Goal: Information Seeking & Learning: Learn about a topic

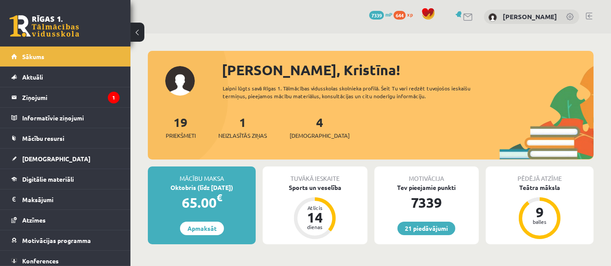
click at [313, 136] on span "[DEMOGRAPHIC_DATA]" at bounding box center [320, 135] width 60 height 9
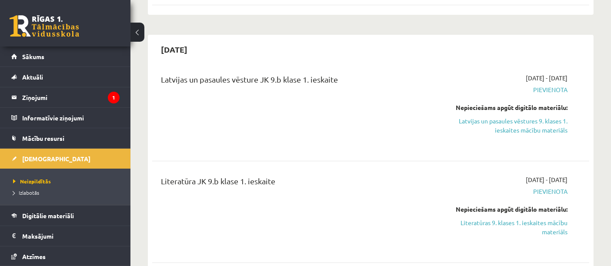
scroll to position [230, 0]
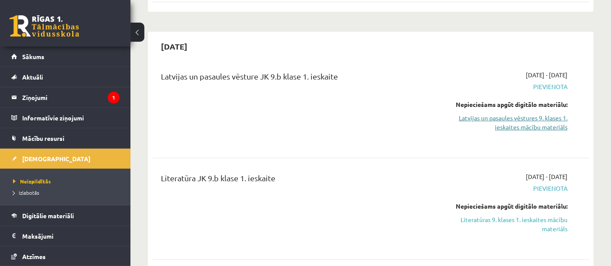
click at [533, 122] on link "Latvijas un pasaules vēstures 9. klases 1. ieskaites mācību materiāls" at bounding box center [503, 122] width 127 height 18
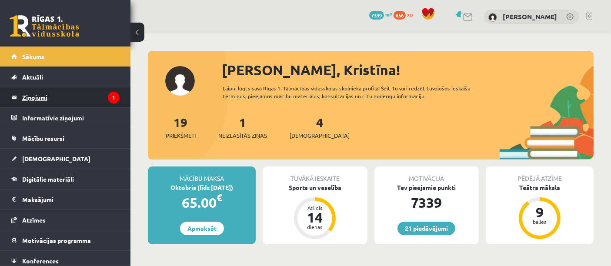
click at [68, 92] on legend "Ziņojumi 1" at bounding box center [70, 97] width 97 height 20
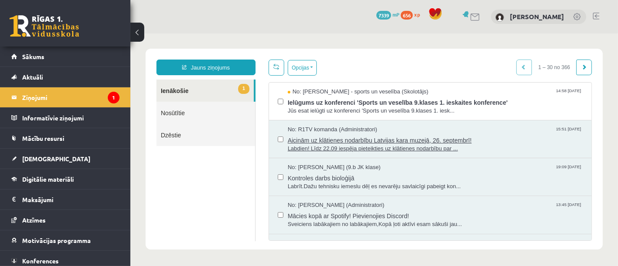
click at [344, 143] on span "Aicinām uz klātienes nodarbību Latvijas kara muzejā, 26. septembrī!" at bounding box center [434, 138] width 295 height 11
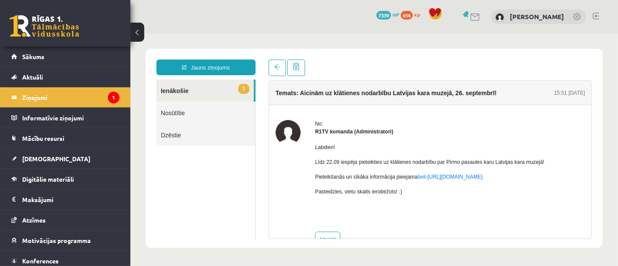
scroll to position [23, 0]
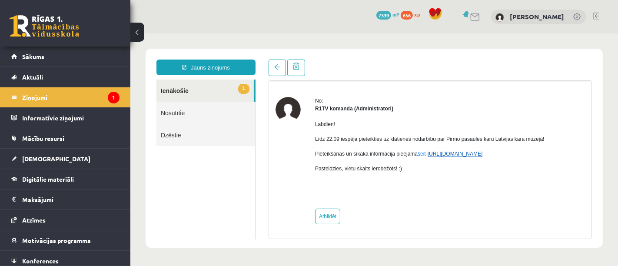
click at [461, 156] on link "https://eskola.r1tv.lv/campaign/35" at bounding box center [454, 153] width 55 height 6
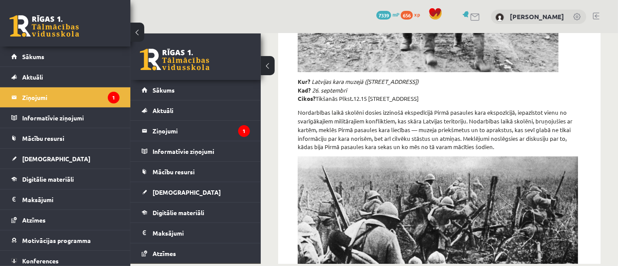
scroll to position [258, 0]
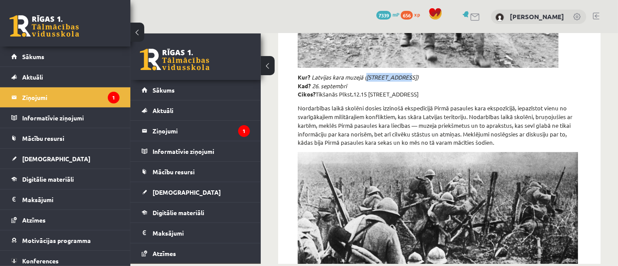
drag, startPoint x: 366, startPoint y: 78, endPoint x: 401, endPoint y: 74, distance: 35.4
click at [401, 74] on em "Latvijas kara muzejā (Smilšu iela 20)" at bounding box center [364, 76] width 107 height 7
copy em "Smilšu iela 20"
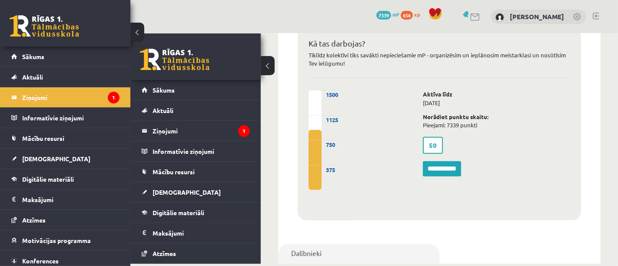
scroll to position [573, 0]
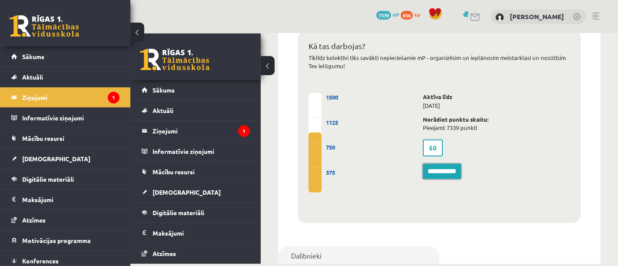
click at [453, 167] on input "**********" at bounding box center [442, 171] width 38 height 16
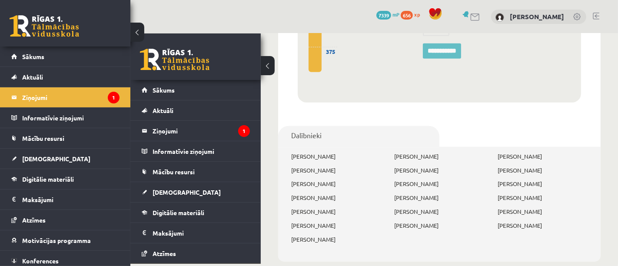
scroll to position [723, 0]
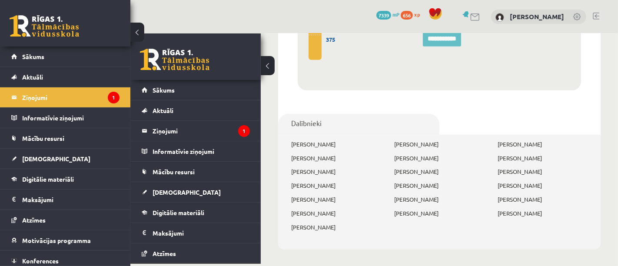
drag, startPoint x: 293, startPoint y: 140, endPoint x: 349, endPoint y: 138, distance: 55.7
click at [349, 140] on p "[PERSON_NAME]" at bounding box center [336, 144] width 90 height 9
click at [375, 196] on p "Aurēlija Reinfelde" at bounding box center [336, 199] width 90 height 9
click at [333, 113] on link "Dalībnieki" at bounding box center [358, 124] width 161 height 22
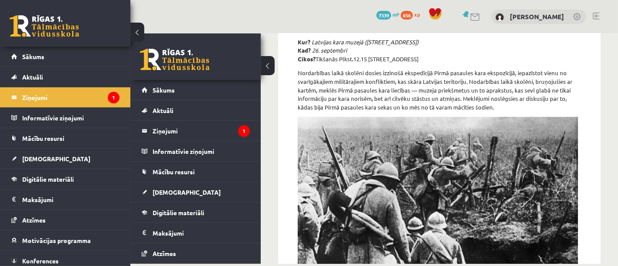
scroll to position [286, 0]
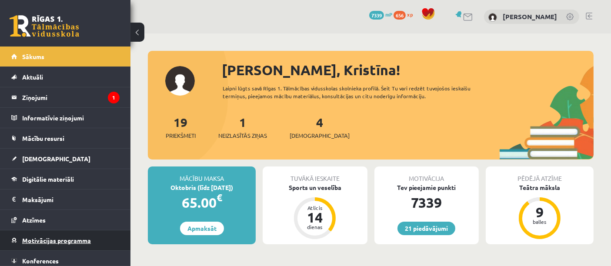
click at [63, 237] on span "Motivācijas programma" at bounding box center [56, 240] width 69 height 8
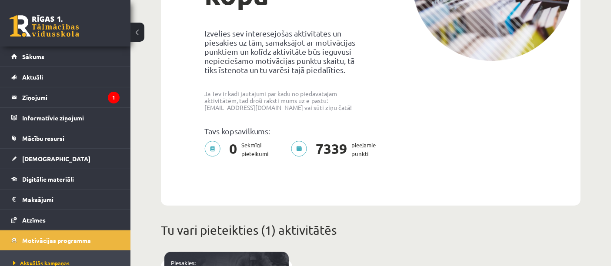
scroll to position [173, 0]
click at [68, 53] on link "Sākums" at bounding box center [65, 57] width 108 height 20
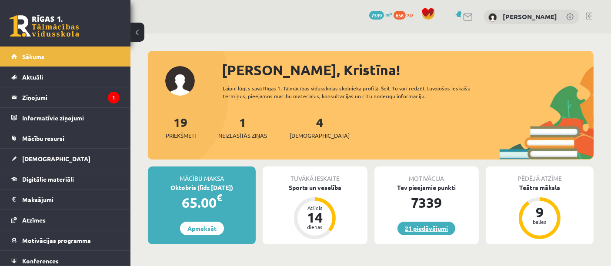
click at [432, 233] on link "21 piedāvājumi" at bounding box center [426, 228] width 58 height 13
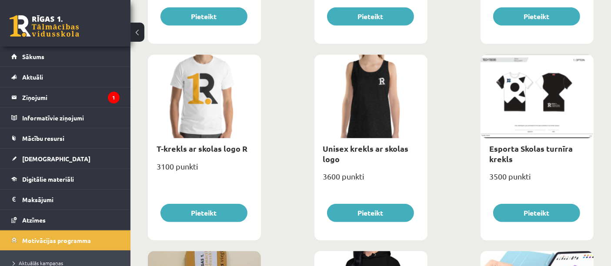
scroll to position [470, 0]
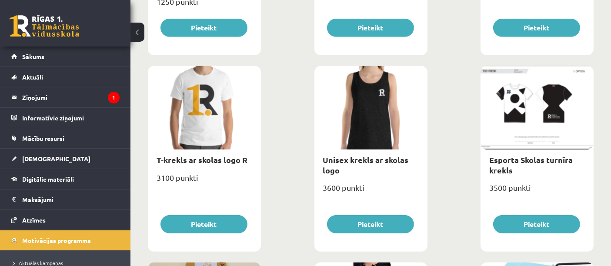
drag, startPoint x: 609, startPoint y: 86, endPoint x: 611, endPoint y: 74, distance: 11.4
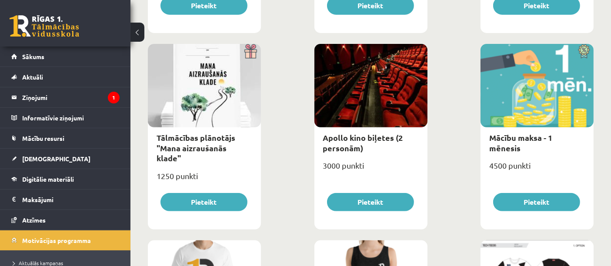
scroll to position [298, 0]
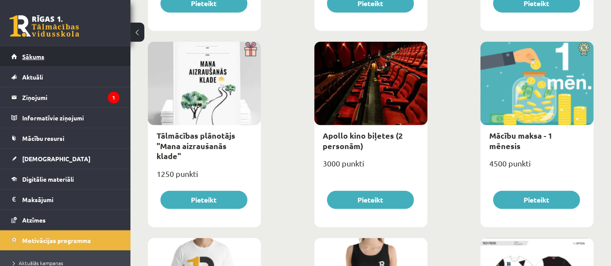
click at [46, 58] on link "Sākums" at bounding box center [65, 57] width 108 height 20
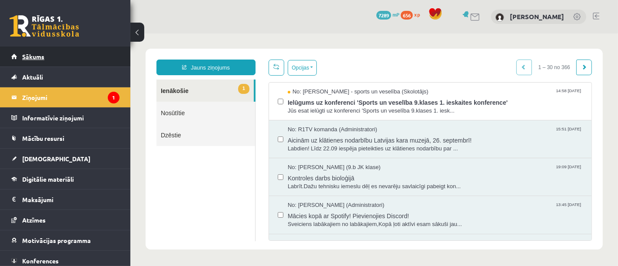
click at [49, 55] on link "Sākums" at bounding box center [65, 57] width 108 height 20
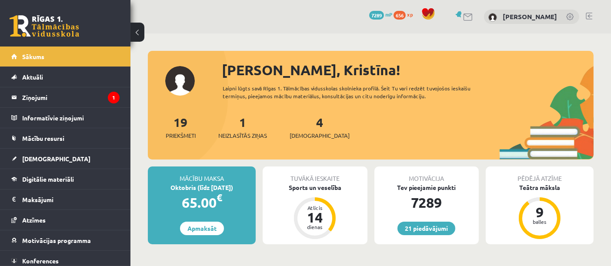
click at [294, 126] on div "4 Ieskaites" at bounding box center [320, 126] width 60 height 27
click at [304, 133] on span "[DEMOGRAPHIC_DATA]" at bounding box center [320, 135] width 60 height 9
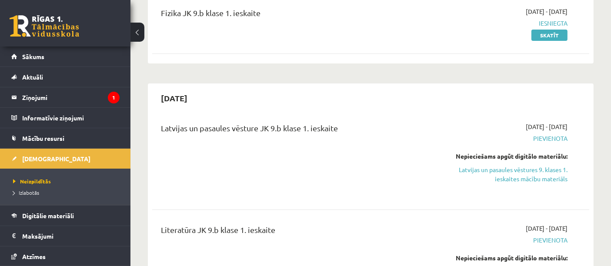
scroll to position [179, 0]
